Goal: Find specific page/section: Find specific page/section

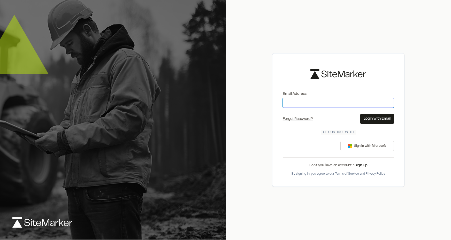
click at [319, 105] on input "Email Address" at bounding box center [338, 103] width 111 height 10
type input "**********"
click at [379, 119] on button "Login with Email" at bounding box center [377, 119] width 34 height 10
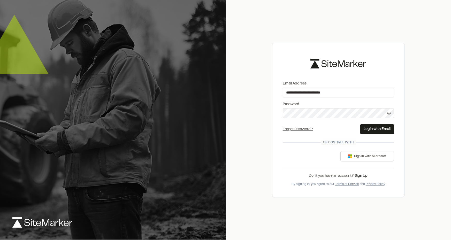
click at [374, 129] on button "Login with Email" at bounding box center [377, 129] width 34 height 10
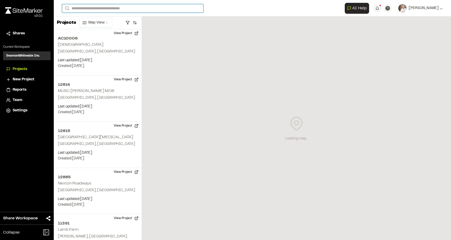
click at [99, 10] on input "Search" at bounding box center [132, 8] width 141 height 9
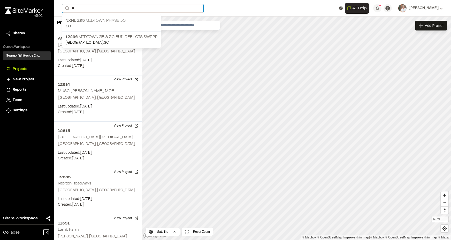
type input "**"
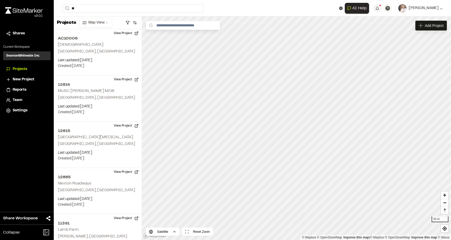
click at [101, 20] on p "NXNL 295 MIDTOWN PHASE 3C" at bounding box center [111, 21] width 92 height 6
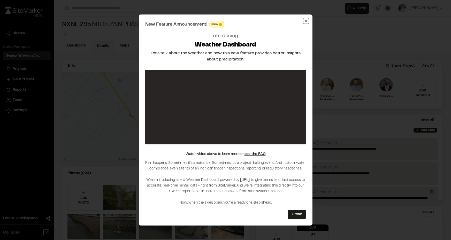
click at [306, 21] on icon "button" at bounding box center [306, 21] width 2 height 2
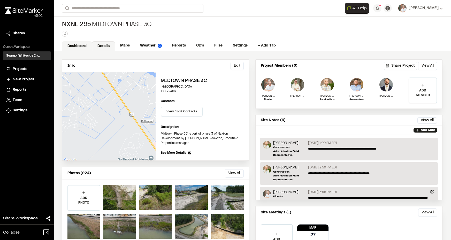
click at [79, 46] on link "Dashboard" at bounding box center [77, 46] width 30 height 10
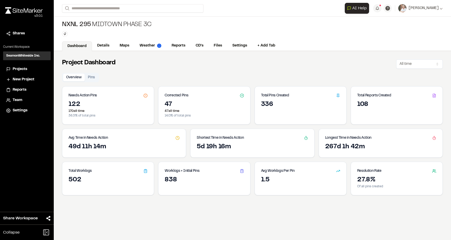
click at [19, 68] on span "Projects" at bounding box center [20, 69] width 14 height 6
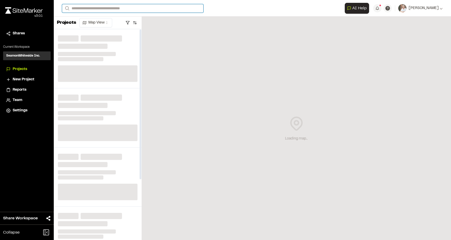
click at [99, 6] on input "Search" at bounding box center [132, 8] width 141 height 9
click at [106, 9] on input "Search" at bounding box center [132, 8] width 141 height 9
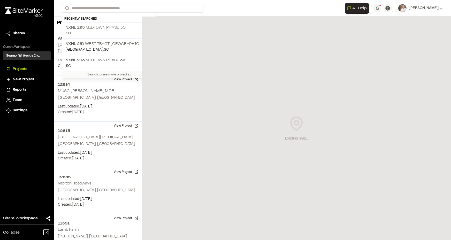
click at [98, 28] on p "NXNL 295 MIDTOWN PHASE 3C" at bounding box center [108, 28] width 87 height 6
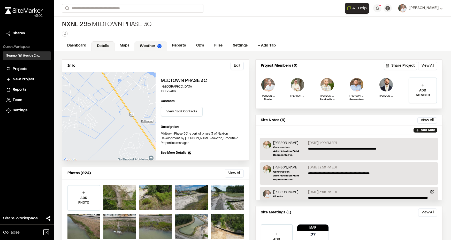
click at [147, 45] on link "Weather" at bounding box center [150, 46] width 33 height 10
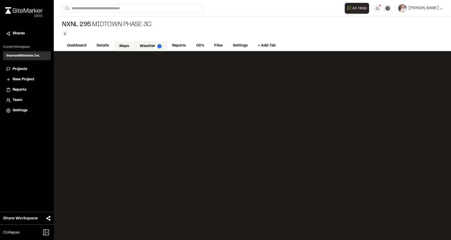
click at [124, 46] on link "Maps" at bounding box center [124, 46] width 20 height 10
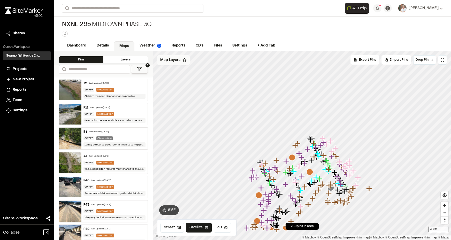
click at [186, 61] on icon at bounding box center [184, 60] width 4 height 4
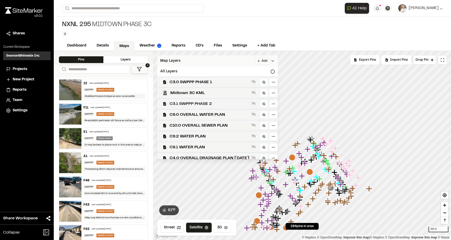
click at [202, 102] on span "C3.1 SWPPP PHASE 2" at bounding box center [210, 104] width 80 height 6
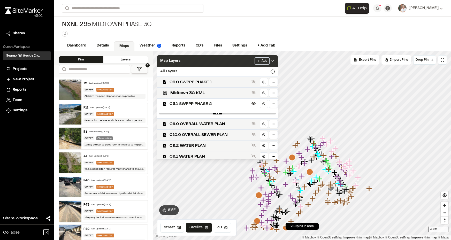
click at [199, 63] on div "Map Layers Add" at bounding box center [217, 60] width 121 height 11
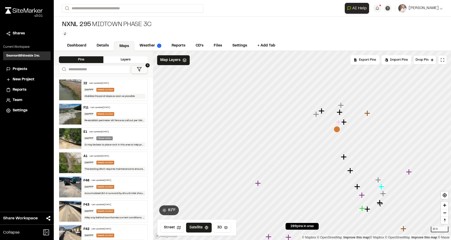
click at [317, 114] on icon "Map marker" at bounding box center [316, 114] width 6 height 6
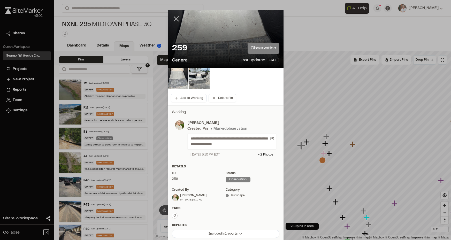
click at [174, 19] on line at bounding box center [176, 19] width 4 height 4
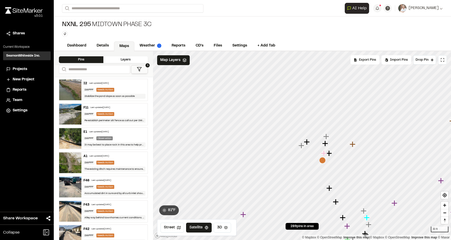
click at [308, 142] on icon "Map marker" at bounding box center [307, 142] width 6 height 6
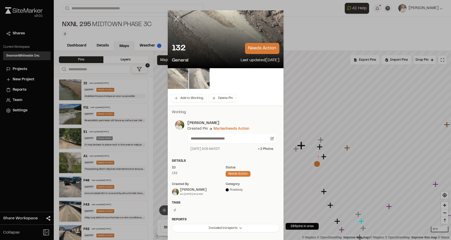
click at [175, 19] on icon at bounding box center [176, 18] width 9 height 9
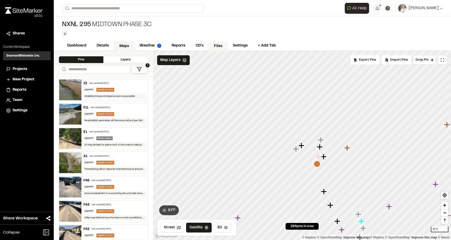
click at [216, 44] on link "Files" at bounding box center [218, 46] width 19 height 10
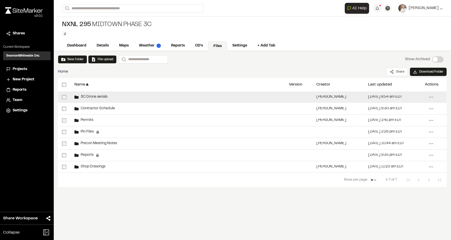
click at [101, 94] on div "3C Drone aerials" at bounding box center [177, 96] width 214 height 11
click at [99, 96] on span "3C Drone aerials" at bounding box center [93, 96] width 29 height 3
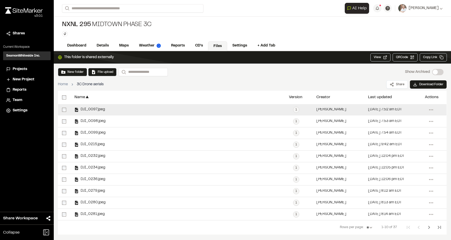
click at [99, 107] on div "DJI_0097.jpeg" at bounding box center [177, 109] width 214 height 11
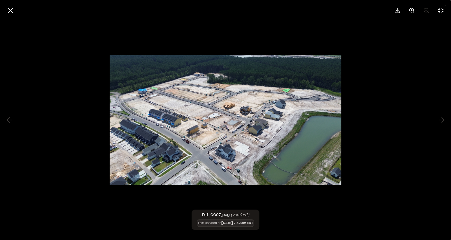
click at [78, 39] on div at bounding box center [225, 120] width 451 height 240
click at [11, 10] on line at bounding box center [10, 10] width 4 height 4
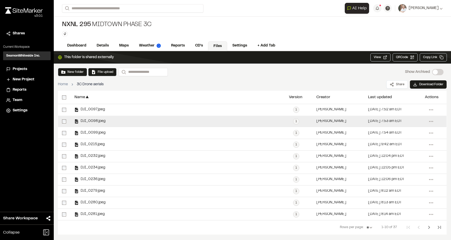
click at [92, 120] on span "DJI_0098.jpeg" at bounding box center [92, 121] width 27 height 3
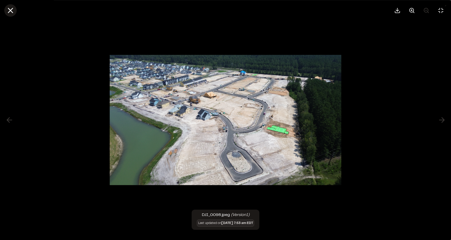
click at [11, 9] on icon at bounding box center [10, 10] width 9 height 9
